Goal: Task Accomplishment & Management: Complete application form

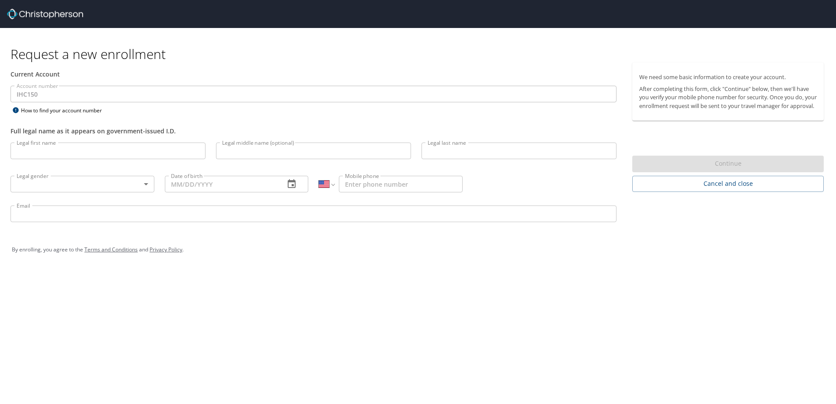
select select "US"
click at [47, 155] on input "Legal first name" at bounding box center [107, 151] width 195 height 17
type input "[PERSON_NAME]"
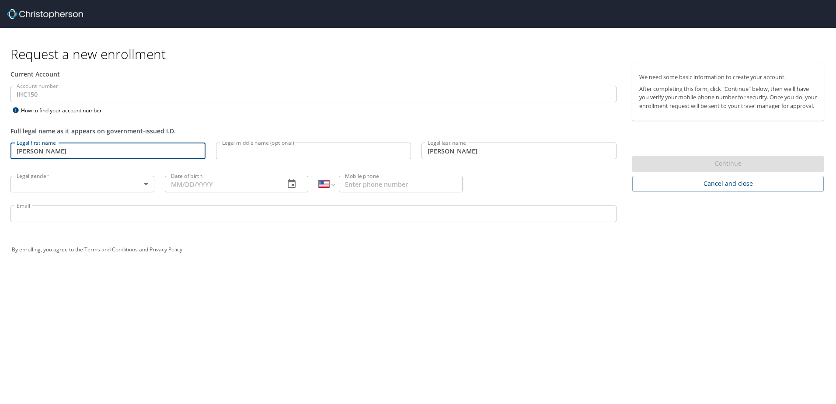
type input "[PHONE_NUMBER]"
type input "[PERSON_NAME][EMAIL_ADDRESS][PERSON_NAME][DOMAIN_NAME]"
click at [85, 188] on body "Request a new enrollment Current Account Account number IHC150 Account number H…" at bounding box center [418, 202] width 836 height 404
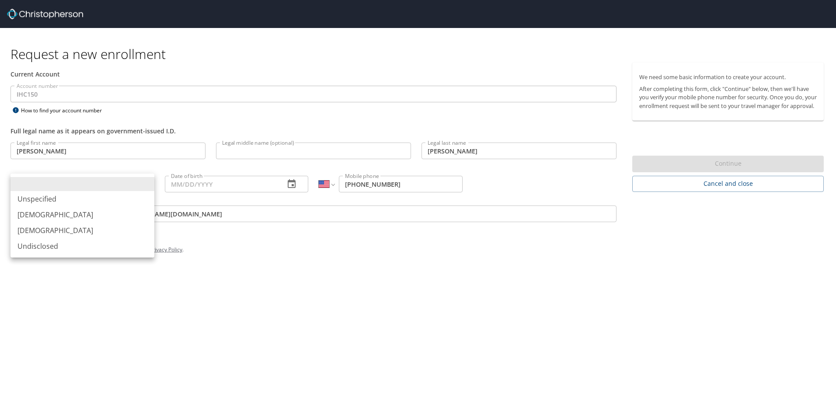
click at [61, 231] on li "[DEMOGRAPHIC_DATA]" at bounding box center [82, 231] width 144 height 16
type input "[DEMOGRAPHIC_DATA]"
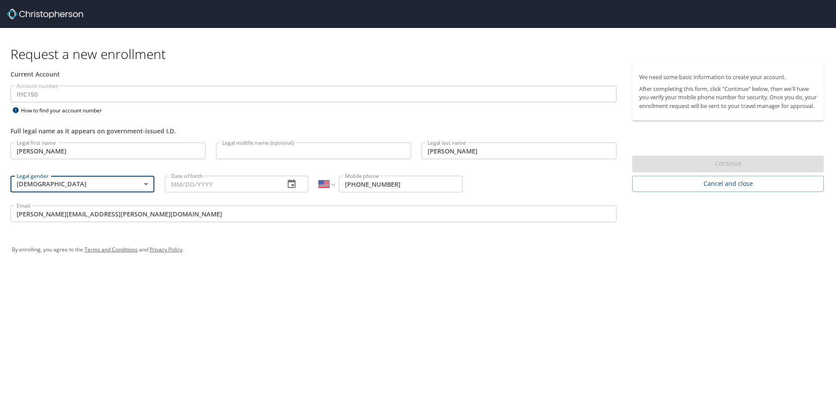
click at [246, 185] on input "Date of birth" at bounding box center [221, 184] width 113 height 17
type input "01/15/1990"
click at [356, 246] on div "By enrolling, you agree to the Terms and Conditions and Privacy Policy ." at bounding box center [418, 250] width 813 height 22
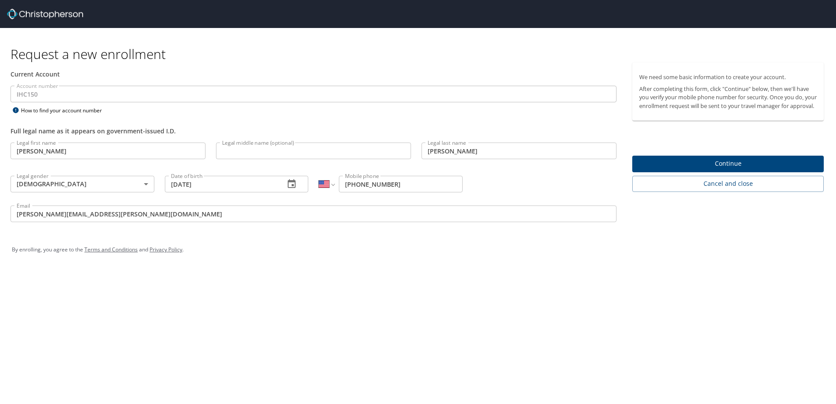
click at [671, 169] on span "Continue" at bounding box center [728, 163] width 178 height 11
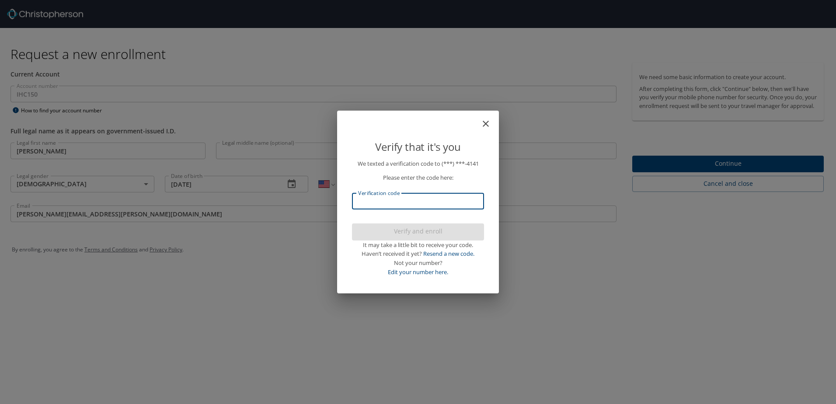
click at [419, 196] on input "Verification code" at bounding box center [418, 201] width 132 height 17
type input "3"
type input "623306"
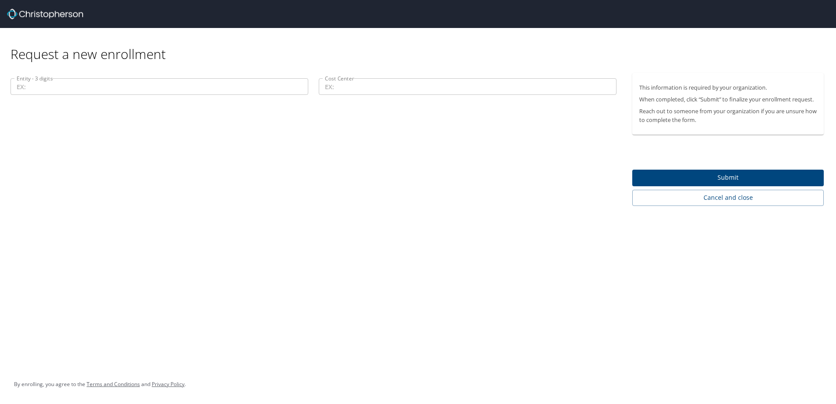
click at [109, 85] on input "Entity - 3 digits" at bounding box center [159, 86] width 298 height 17
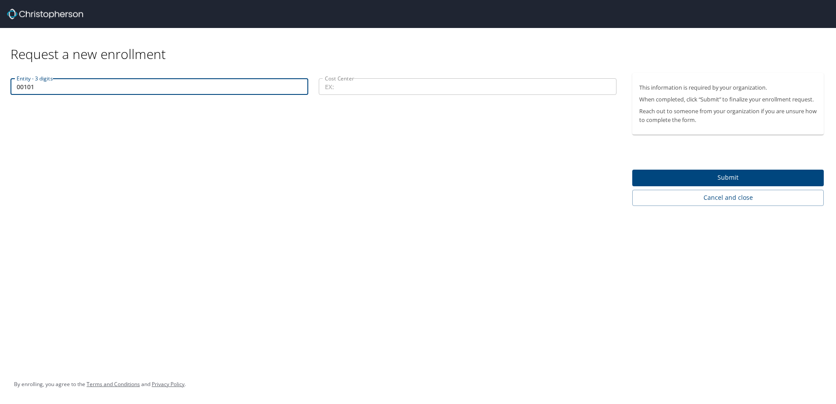
type input "00101"
click at [350, 87] on input "Cost Center" at bounding box center [468, 86] width 298 height 17
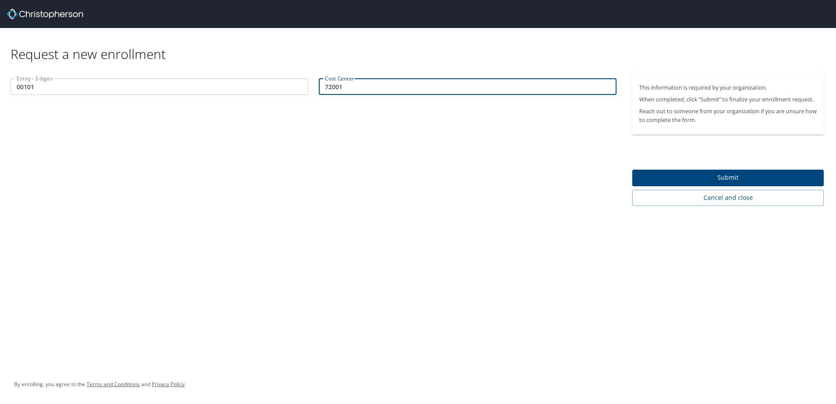
type input "72001"
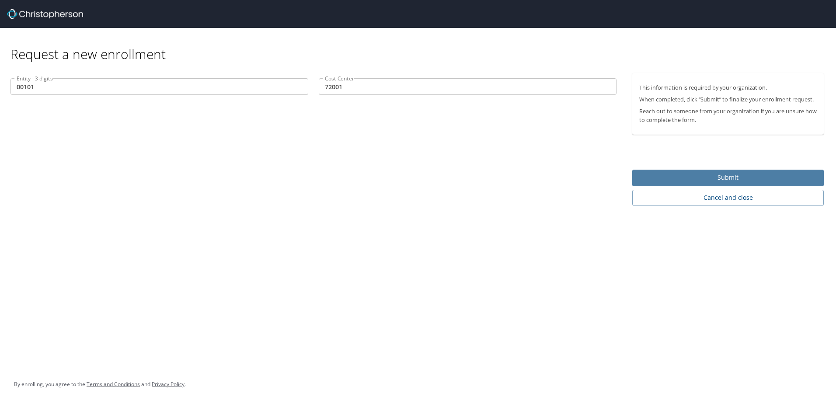
click at [724, 173] on span "Submit" at bounding box center [728, 177] width 178 height 11
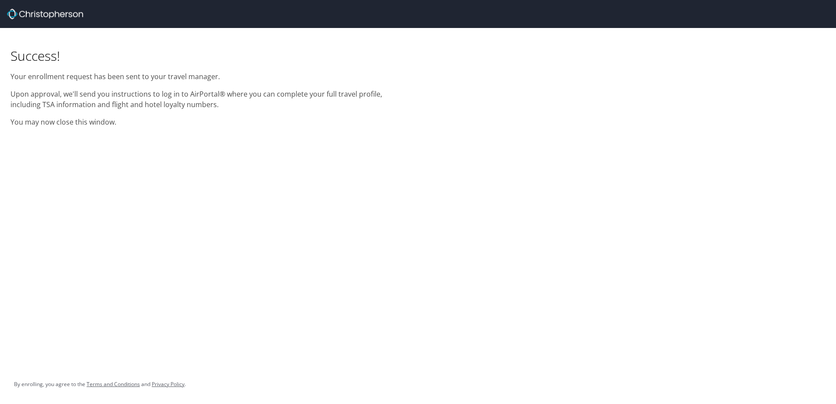
click at [23, 31] on div "Success! Your enrollment request has been sent to your travel manager. Upon app…" at bounding box center [209, 80] width 408 height 105
click at [122, 160] on div "Success! Your enrollment request has been sent to your travel manager. Upon app…" at bounding box center [418, 202] width 836 height 404
